Goal: Information Seeking & Learning: Learn about a topic

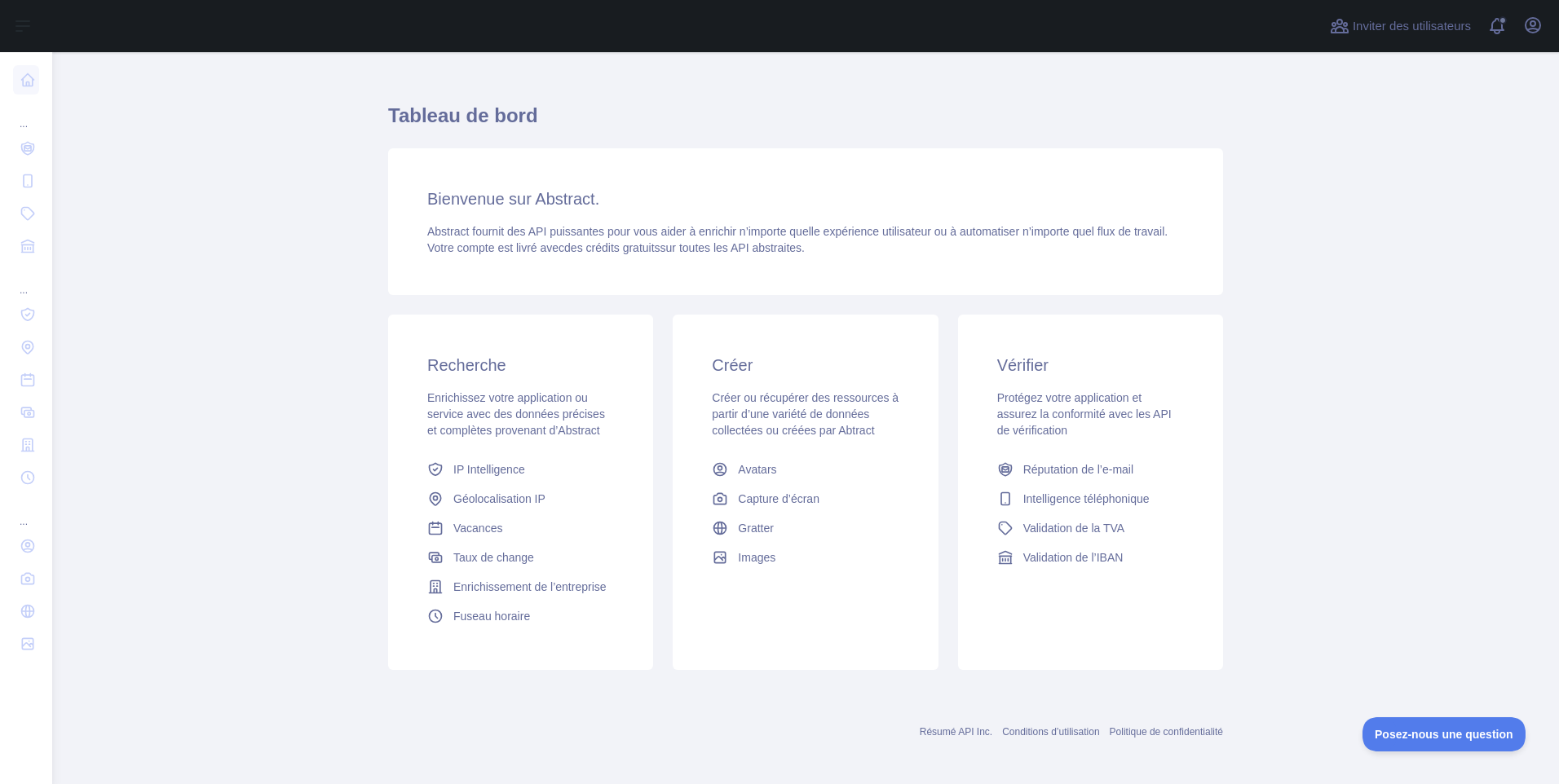
scroll to position [28, 0]
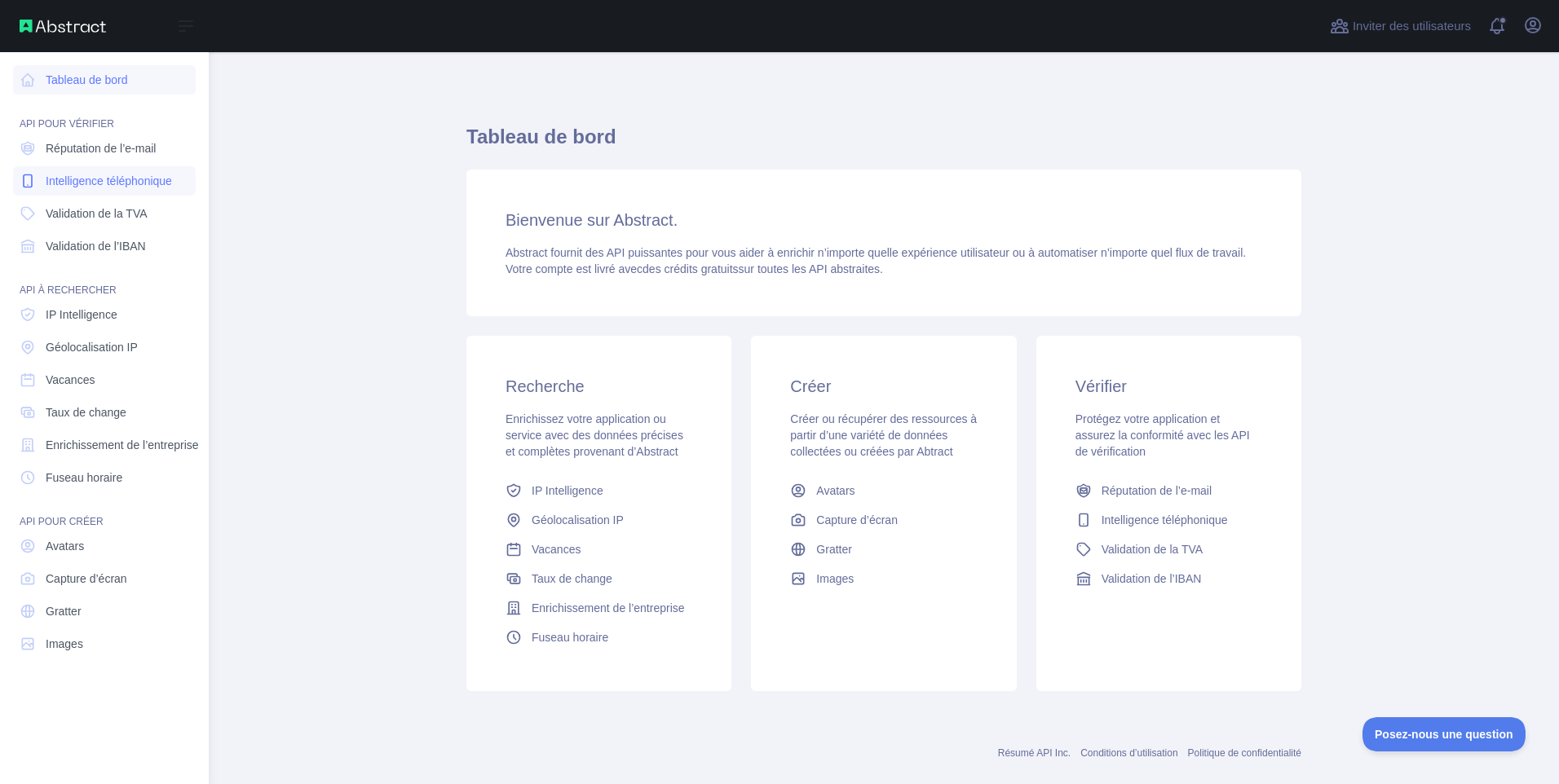
click at [86, 182] on span "Intelligence téléphonique" at bounding box center [109, 180] width 127 height 16
